Goal: Task Accomplishment & Management: Use online tool/utility

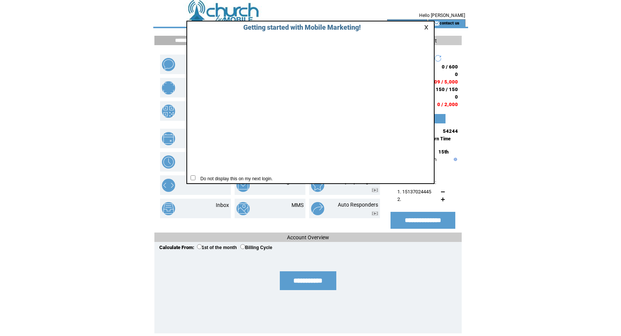
click at [427, 28] on link at bounding box center [427, 27] width 7 height 5
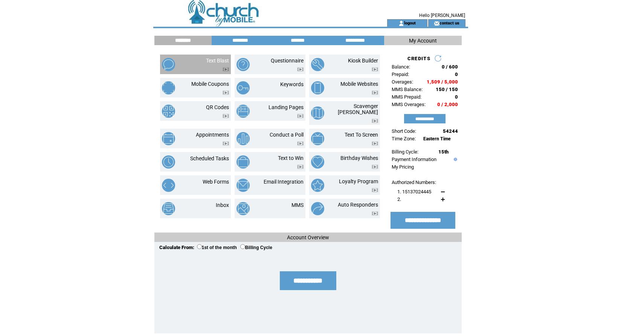
click at [210, 63] on link "Text Blast" at bounding box center [217, 61] width 23 height 6
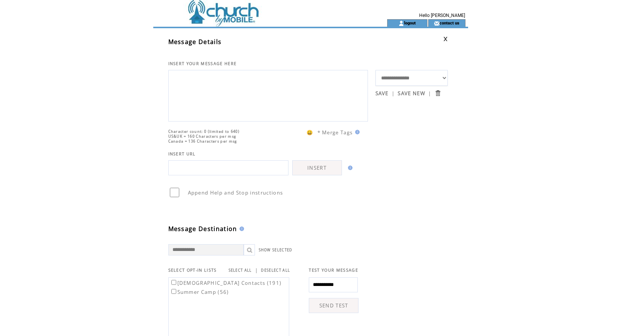
click at [208, 88] on textarea at bounding box center [267, 94] width 191 height 45
click at [304, 175] on link "INSERT" at bounding box center [317, 167] width 50 height 15
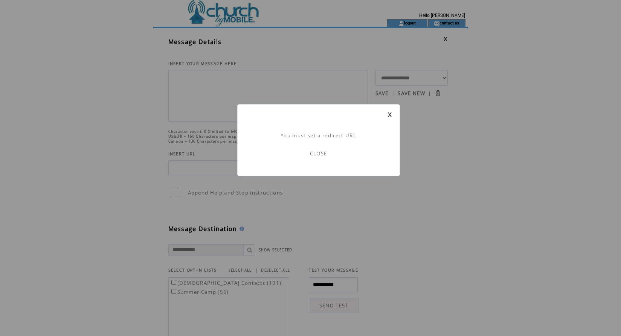
scroll to position [0, 0]
click at [311, 152] on link "CLOSE" at bounding box center [318, 153] width 17 height 7
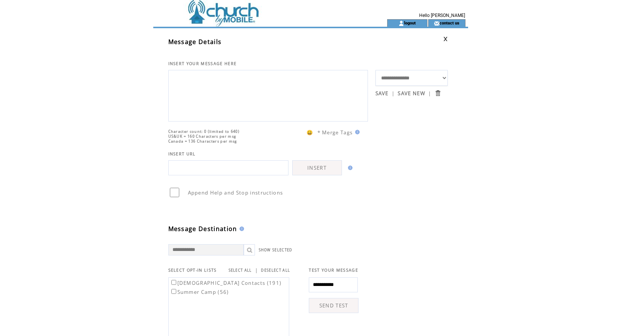
click at [359, 144] on td "Character count: 0 (limited to 640) US&UK = 160 Characters per msg Canada = 136…" at bounding box center [271, 133] width 207 height 22
click at [357, 134] on img at bounding box center [356, 132] width 7 height 5
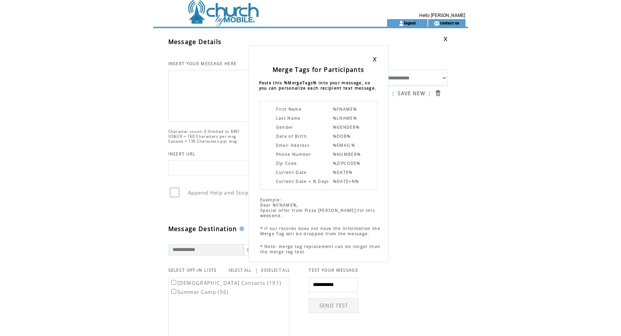
click at [337, 111] on span "%FNAME%" at bounding box center [345, 109] width 24 height 5
copy tbody "%FNAME%"
click at [203, 80] on div "Merge Tags for Participants Paste this %MergeTags% into your message, so you ca…" at bounding box center [310, 168] width 621 height 336
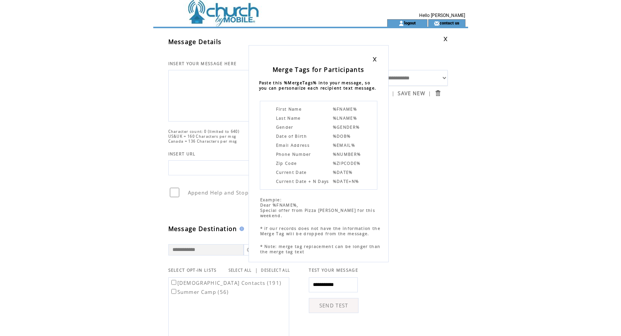
click at [203, 80] on div "Merge Tags for Participants Paste this %MergeTags% into your message, so you ca…" at bounding box center [310, 168] width 621 height 336
click at [373, 61] on link at bounding box center [374, 59] width 5 height 5
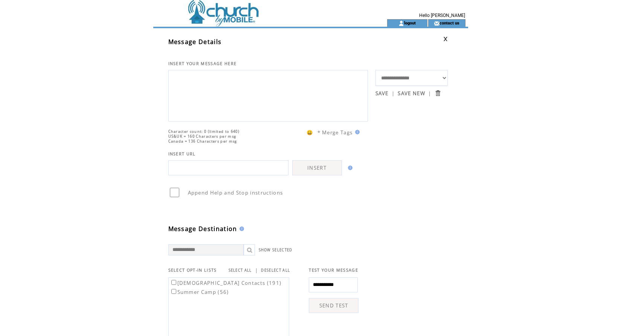
click at [188, 84] on textarea at bounding box center [267, 94] width 191 height 45
paste textarea "*******"
click at [205, 82] on textarea "*******" at bounding box center [267, 94] width 191 height 45
click at [209, 82] on textarea "*******" at bounding box center [267, 94] width 191 height 45
type textarea "**********"
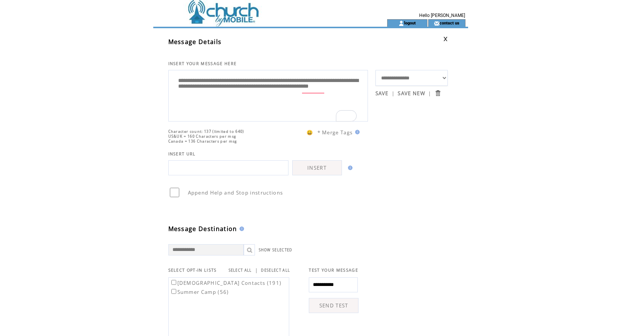
click at [303, 214] on td "Message Destination" at bounding box center [271, 215] width 207 height 35
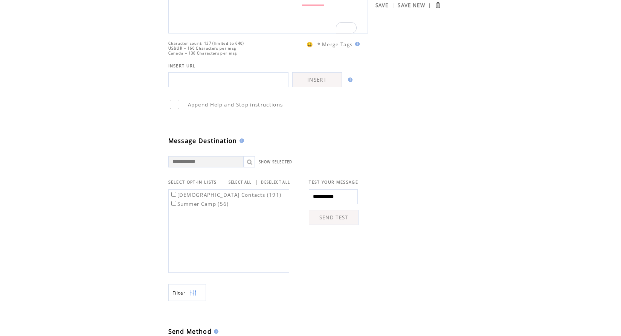
scroll to position [115, 0]
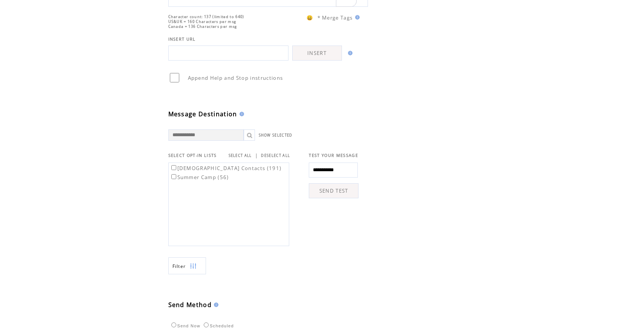
click at [174, 172] on label "[DEMOGRAPHIC_DATA] Contacts (191)" at bounding box center [226, 168] width 112 height 7
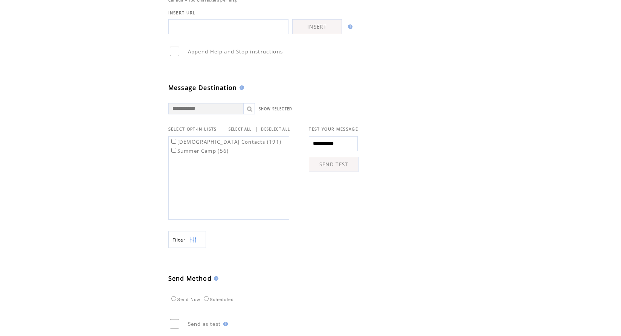
scroll to position [206, 0]
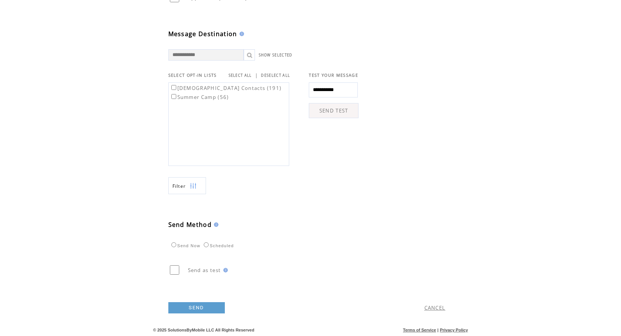
click at [197, 302] on link "SEND" at bounding box center [196, 307] width 56 height 11
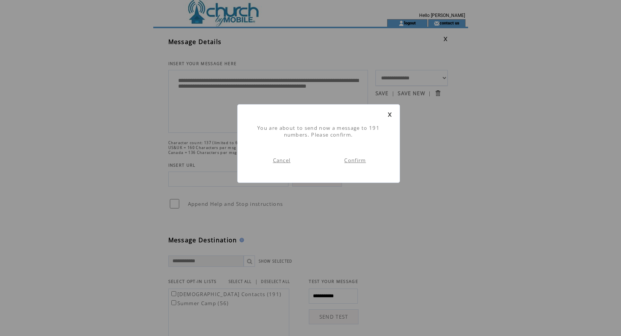
scroll to position [0, 0]
click at [357, 163] on link "Confirm" at bounding box center [354, 160] width 21 height 7
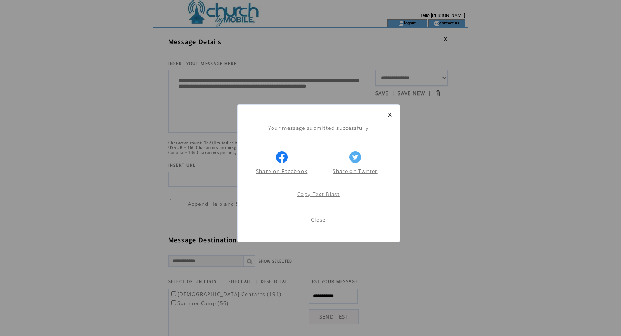
scroll to position [0, 0]
click at [314, 215] on td "Close" at bounding box center [318, 222] width 147 height 26
click at [314, 219] on link "Close" at bounding box center [318, 220] width 15 height 7
